Goal: Transaction & Acquisition: Purchase product/service

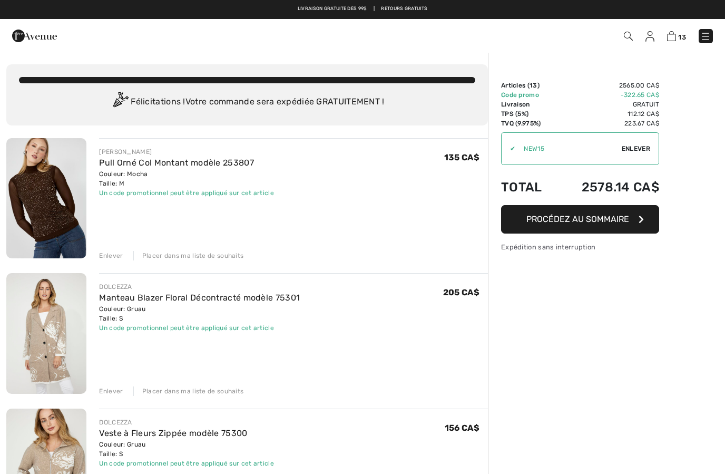
click at [43, 45] on img at bounding box center [34, 35] width 45 height 21
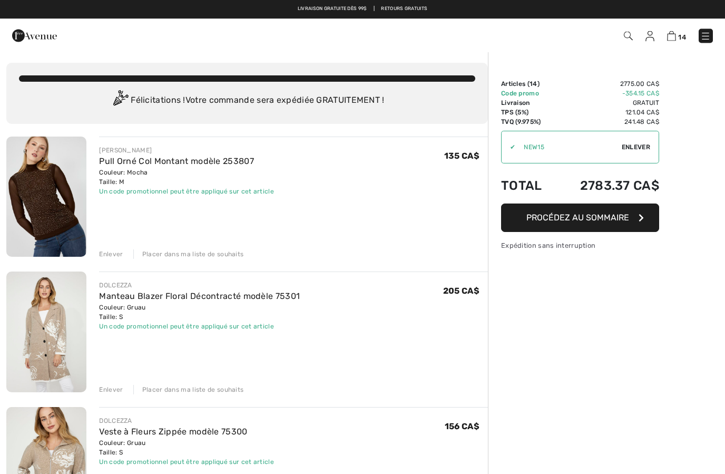
scroll to position [2, 0]
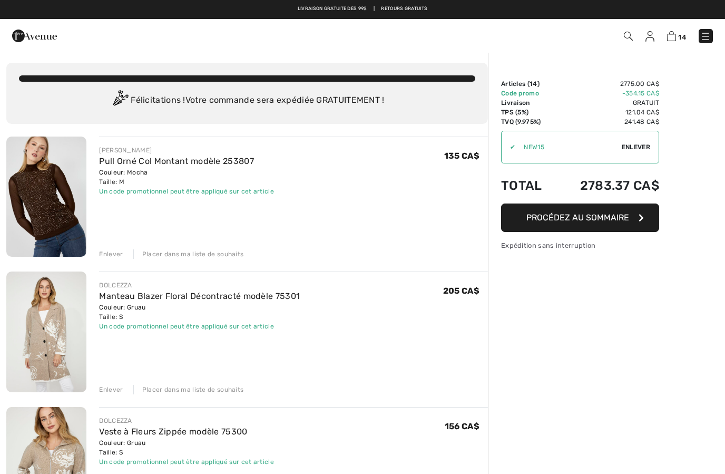
click at [628, 218] on span "Procédez au sommaire" at bounding box center [578, 217] width 103 height 10
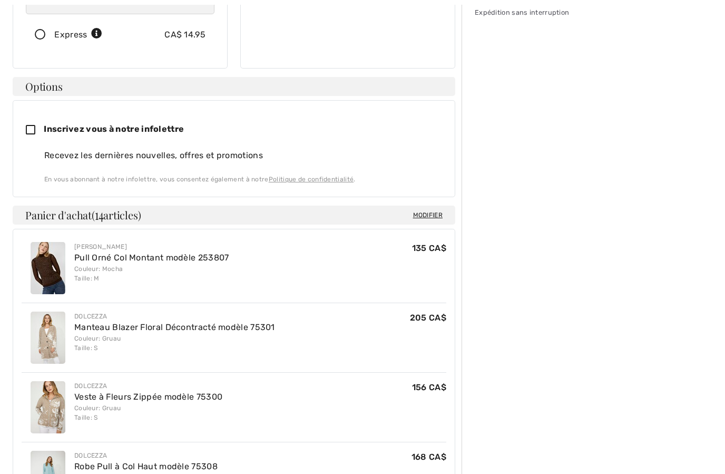
scroll to position [273, 0]
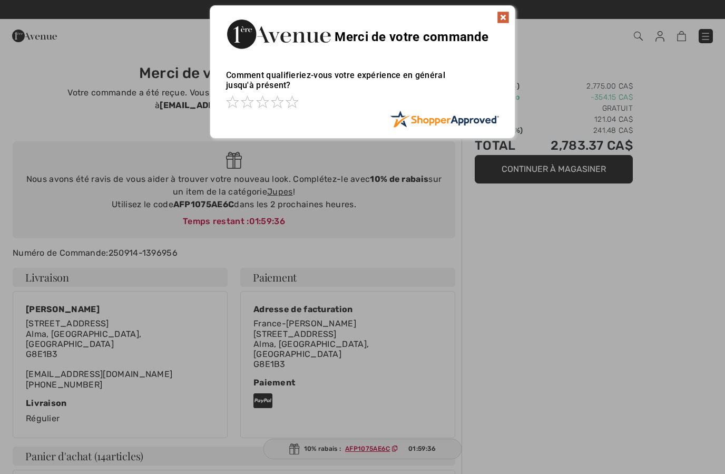
click at [507, 15] on img at bounding box center [503, 17] width 13 height 13
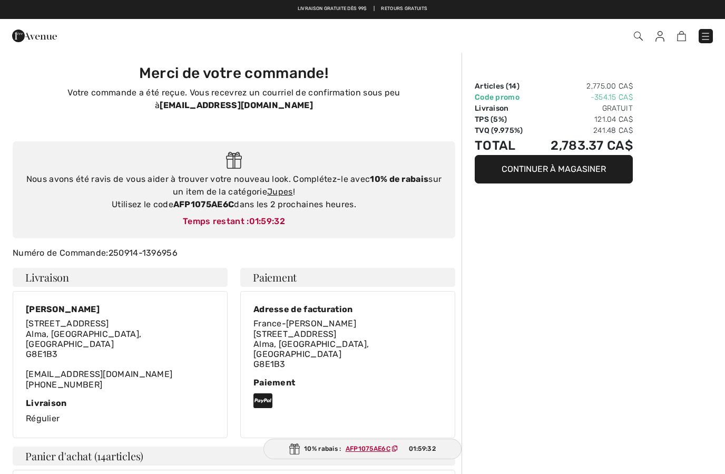
click at [708, 39] on img at bounding box center [705, 36] width 11 height 11
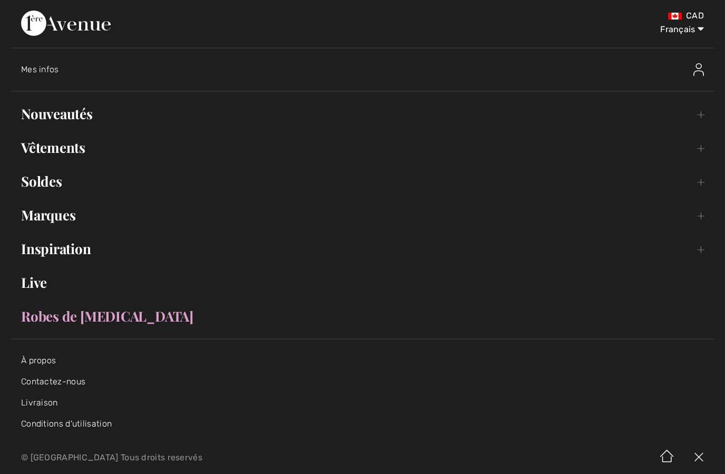
click at [45, 151] on link "Vêtements Toggle submenu" at bounding box center [363, 147] width 704 height 23
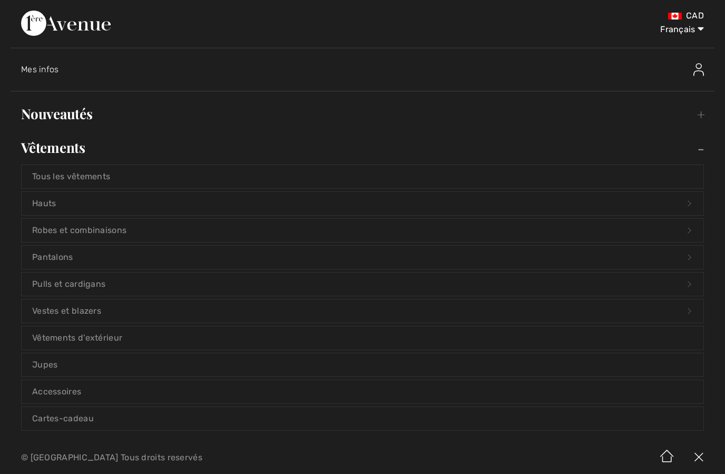
click at [42, 364] on link "Jupes" at bounding box center [363, 364] width 682 height 23
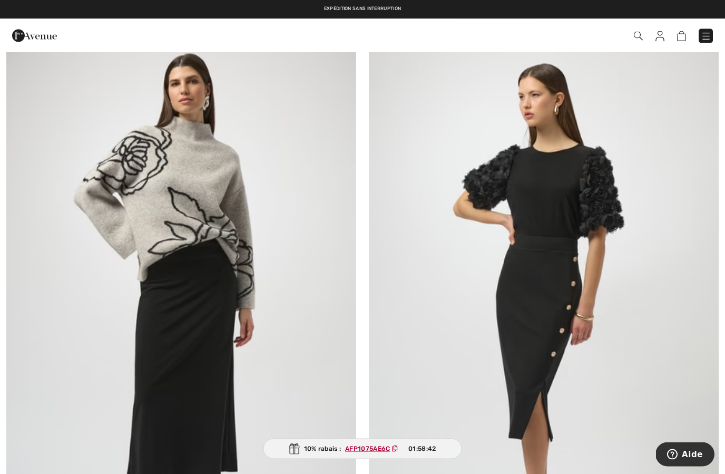
scroll to position [4738, 0]
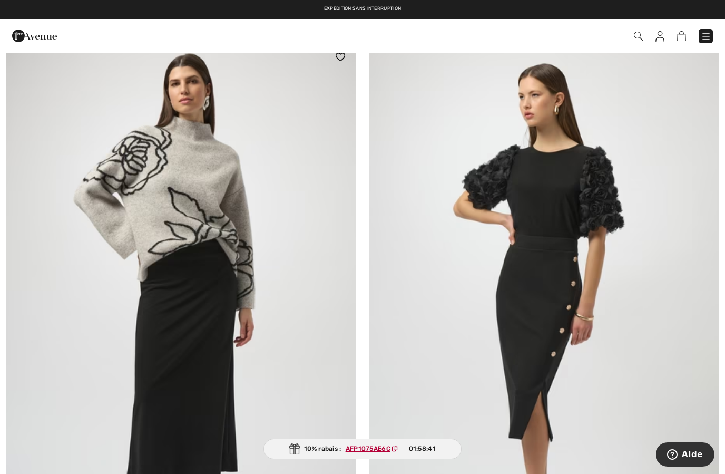
click at [148, 230] on img at bounding box center [181, 303] width 350 height 525
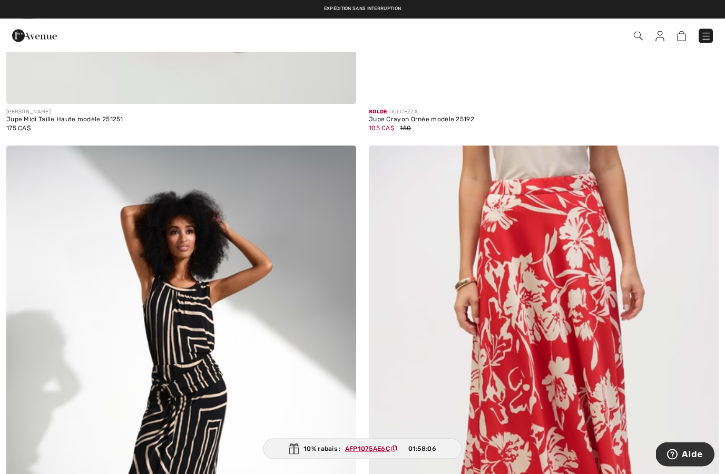
scroll to position [9855, 0]
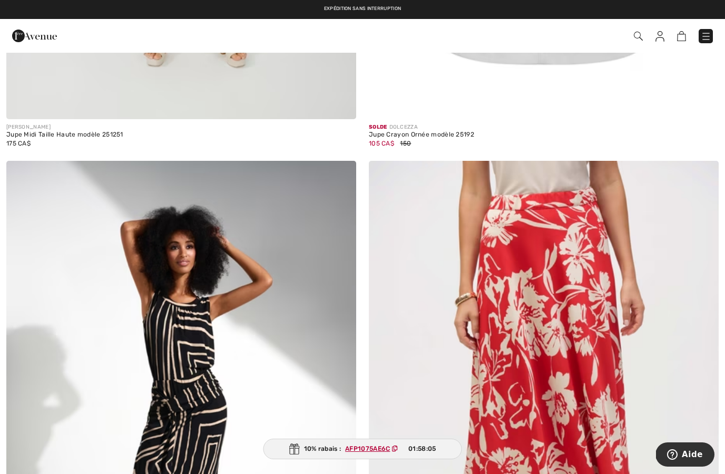
click at [24, 37] on img at bounding box center [34, 35] width 45 height 21
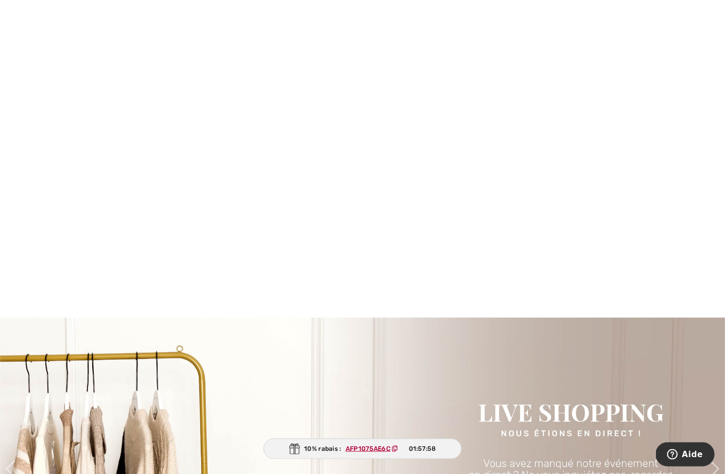
scroll to position [896, 0]
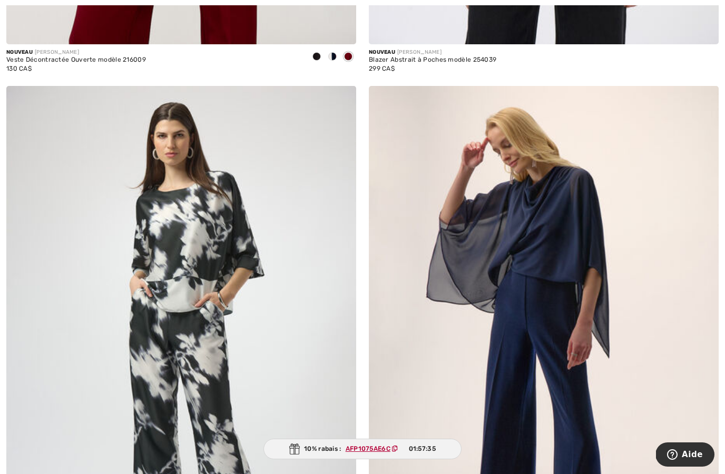
scroll to position [5883, 0]
